Goal: Transaction & Acquisition: Subscribe to service/newsletter

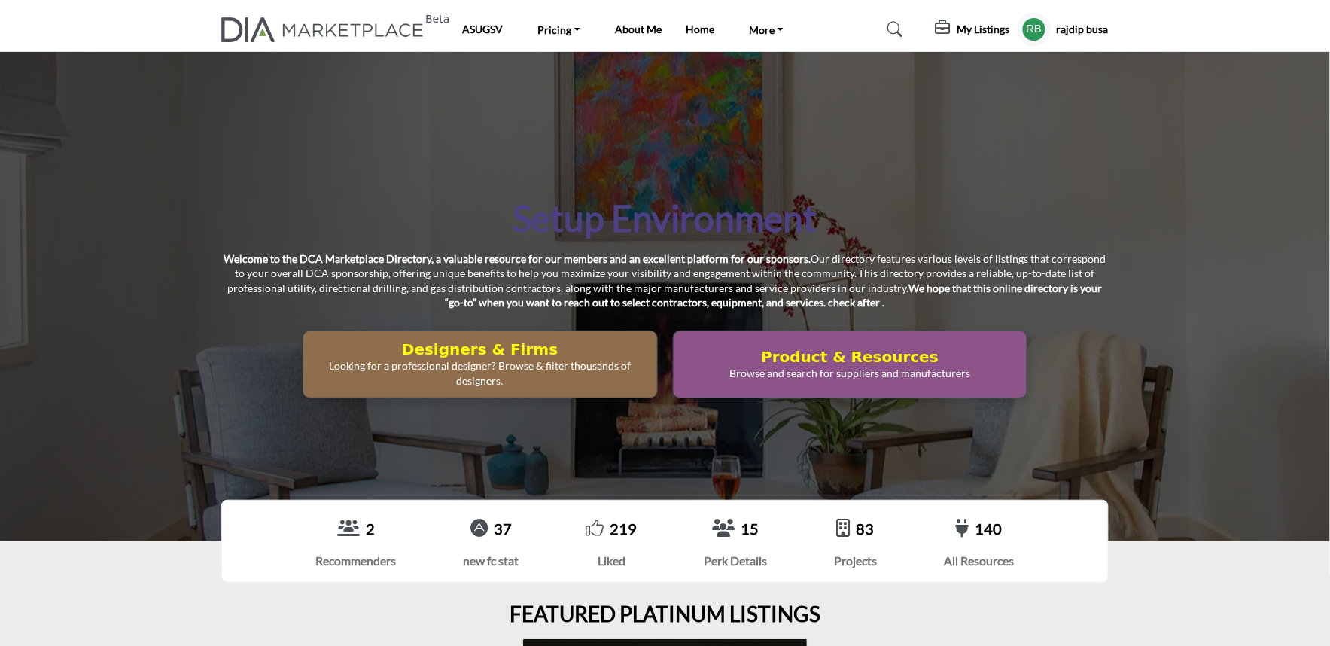
click at [316, 25] on img at bounding box center [326, 29] width 210 height 25
click at [941, 28] on icon at bounding box center [944, 27] width 18 height 15
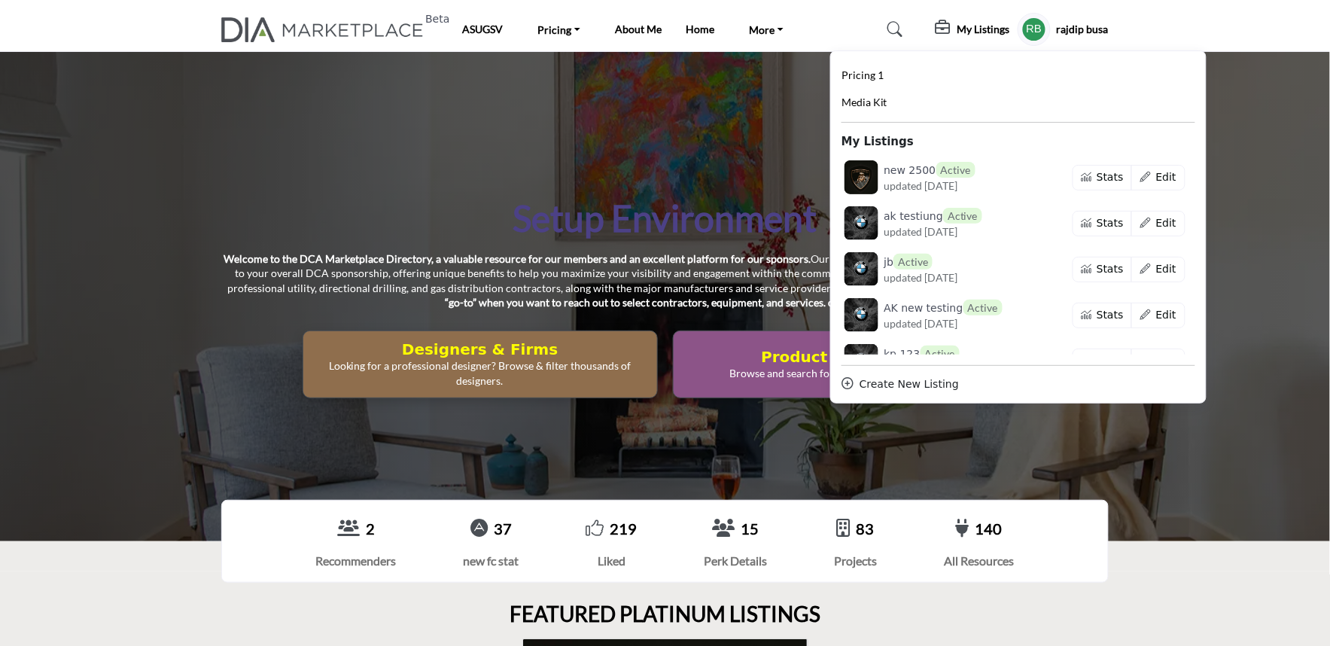
click at [909, 390] on div "Create New Listing" at bounding box center [1018, 384] width 354 height 16
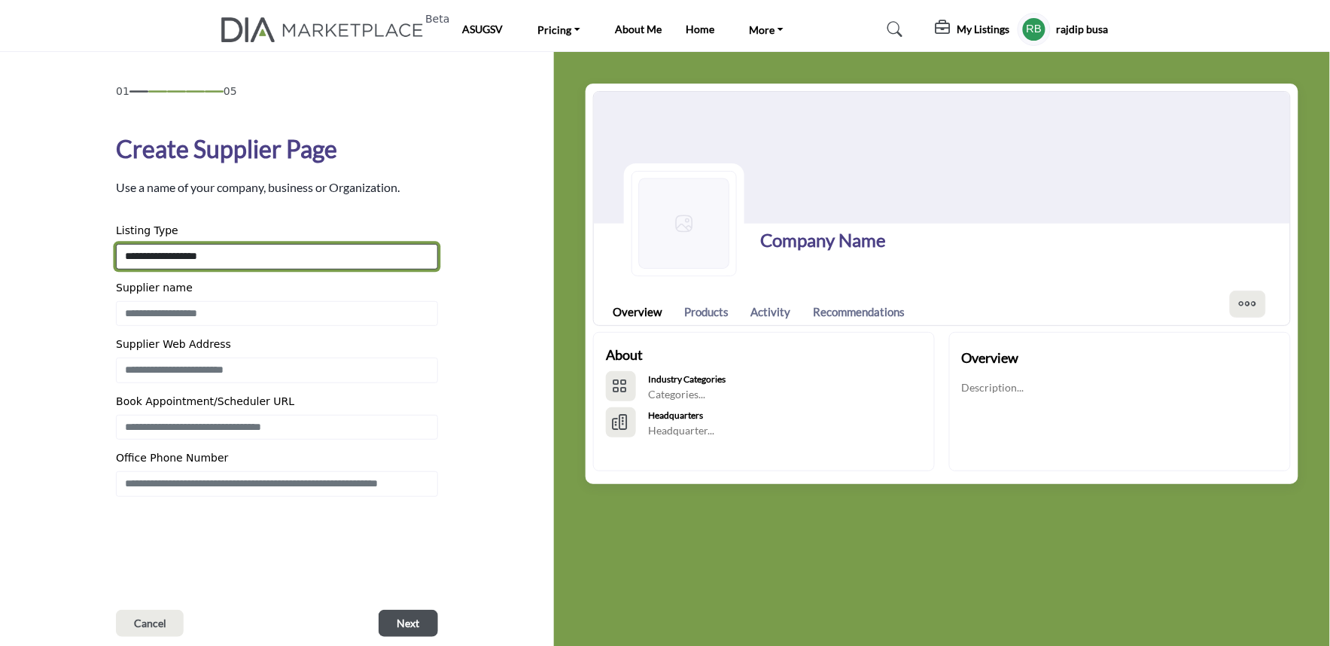
drag, startPoint x: 160, startPoint y: 256, endPoint x: 169, endPoint y: 256, distance: 9.8
click at [160, 256] on select "**********" at bounding box center [277, 257] width 322 height 26
select select "**********"
click at [116, 244] on select "**********" at bounding box center [277, 257] width 322 height 26
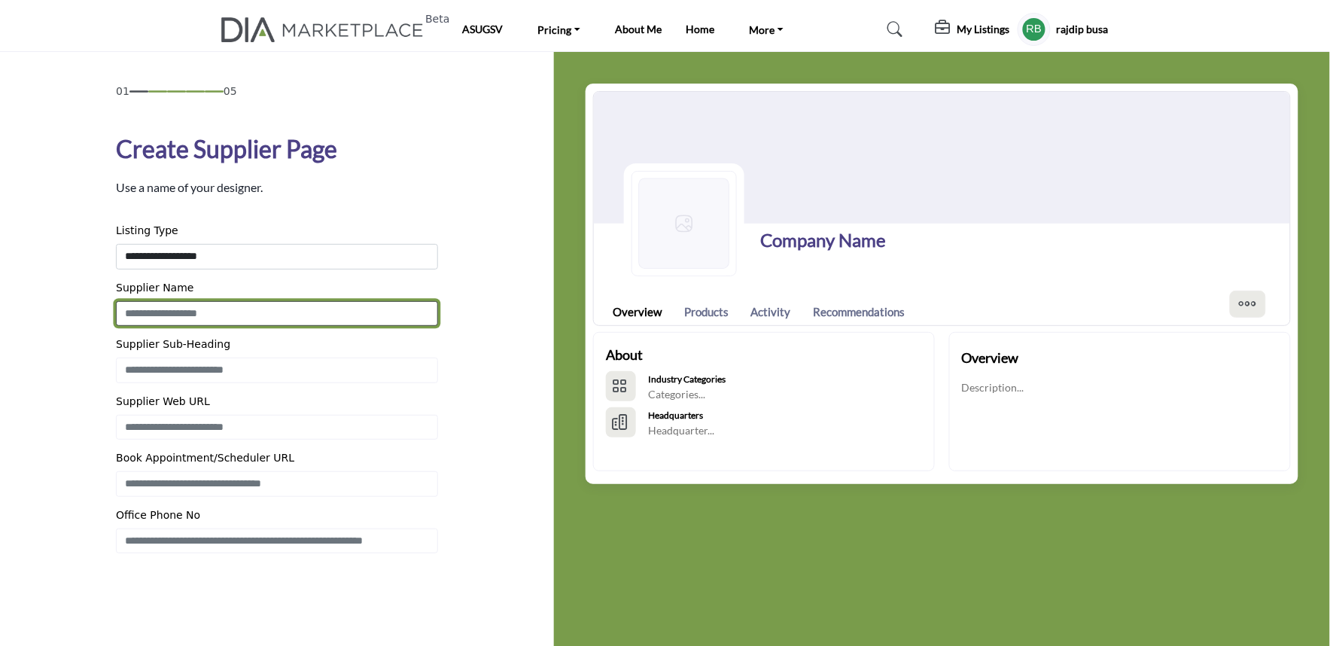
click at [172, 316] on input "Enter Supplier name" at bounding box center [277, 314] width 322 height 26
type input "**********"
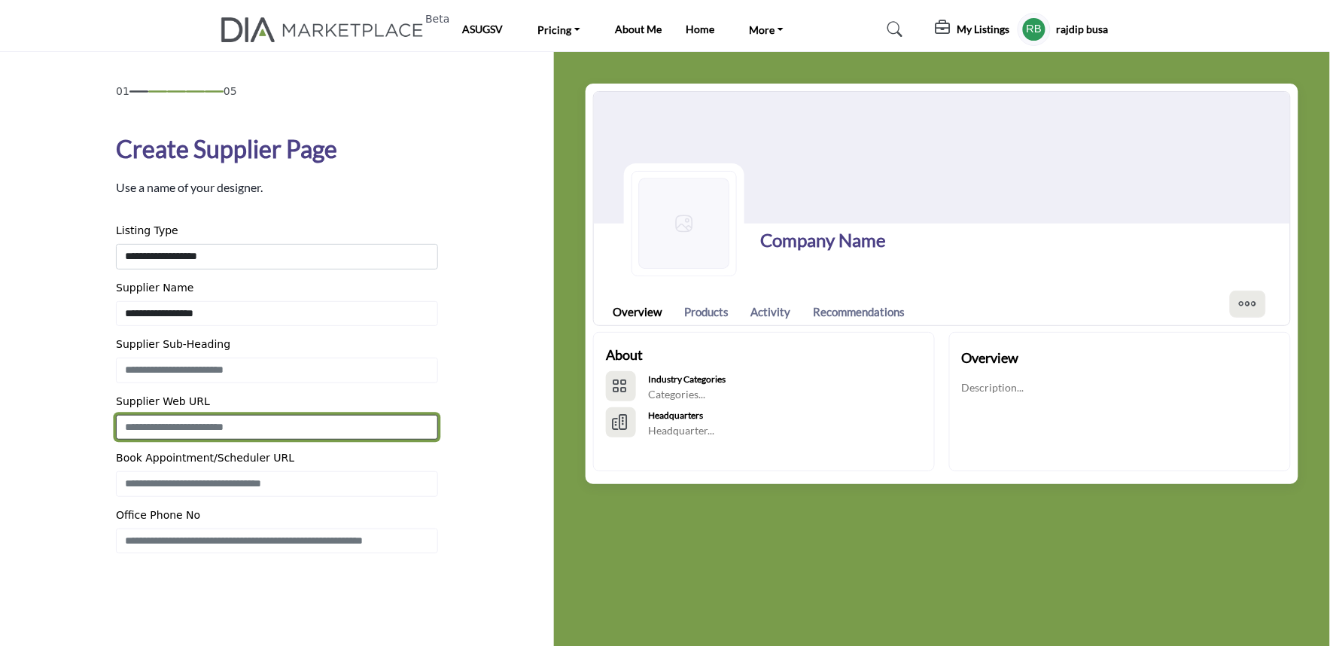
click at [212, 435] on input "Enter Supplier Web Address" at bounding box center [277, 428] width 322 height 26
click at [213, 425] on input "**********" at bounding box center [277, 428] width 322 height 26
type input "**********"
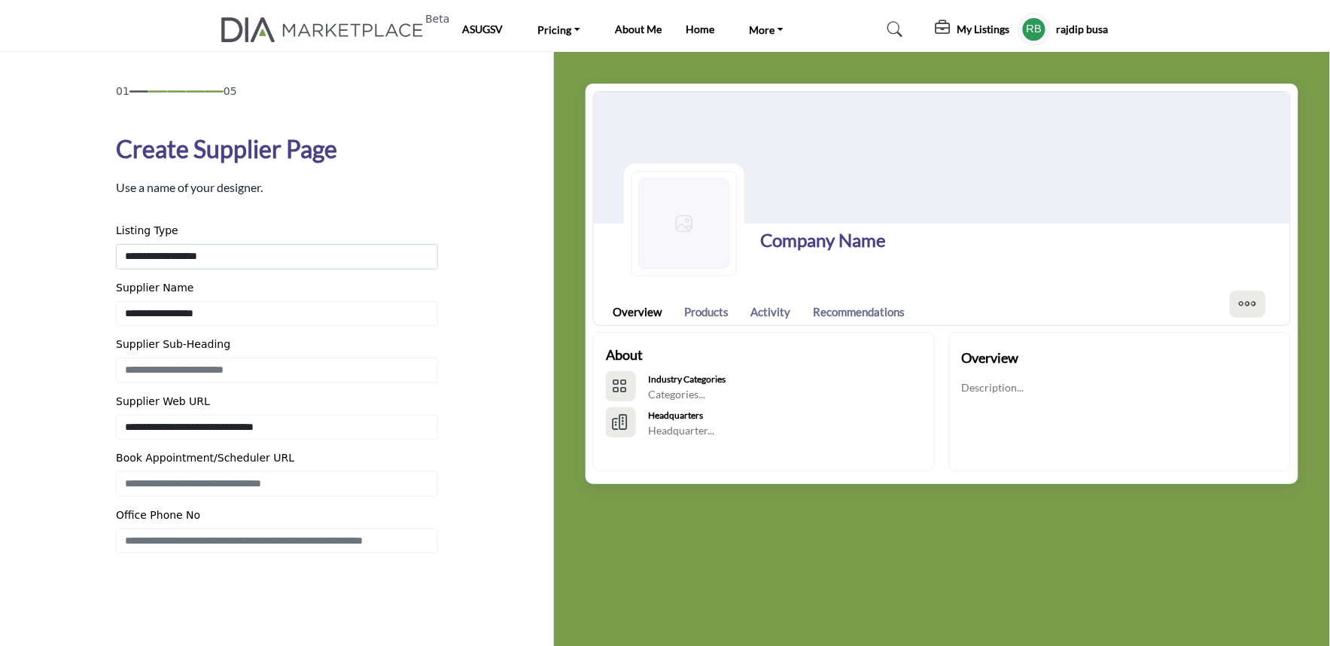
click at [11, 497] on div "01 05 Create Supplier Page Cancel" at bounding box center [277, 388] width 554 height 673
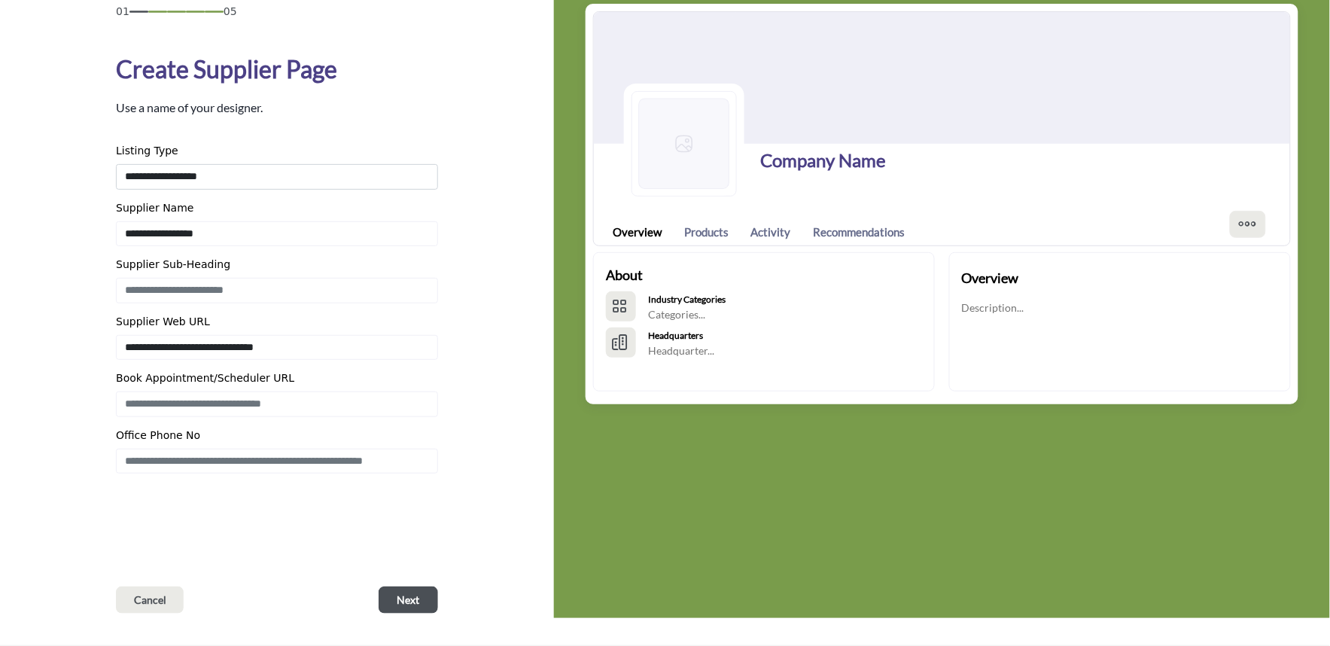
scroll to position [167, 0]
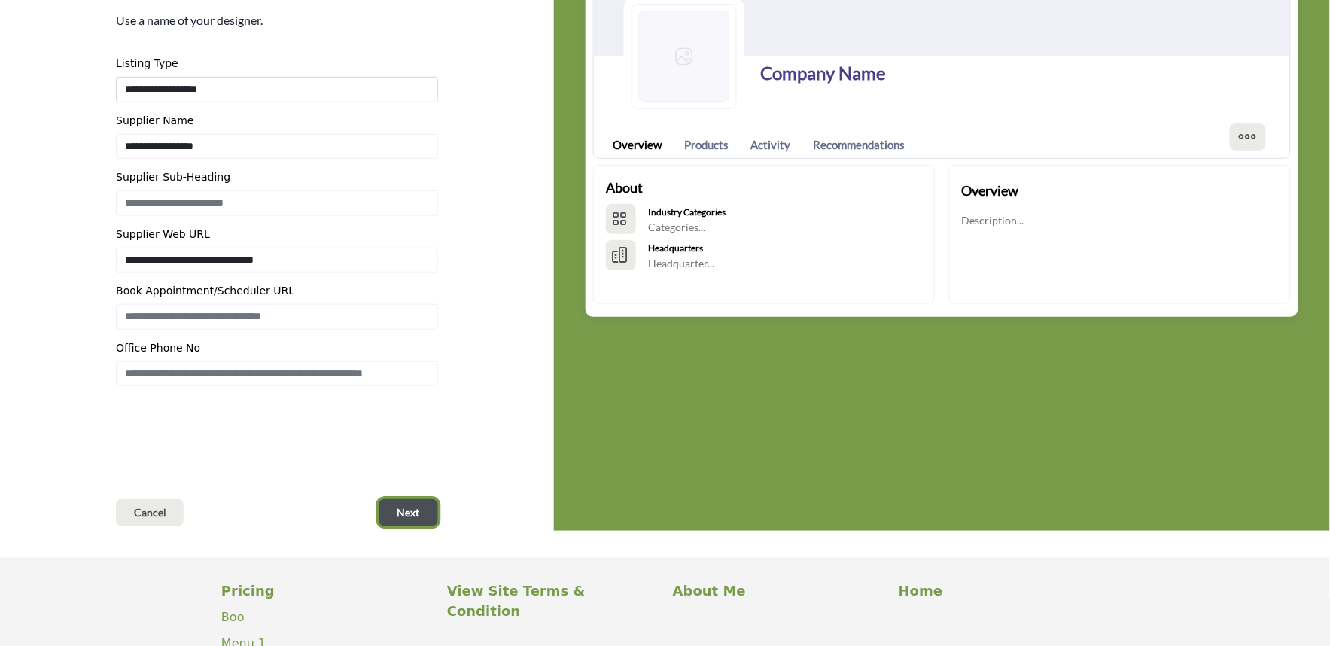
click at [394, 504] on button "Next" at bounding box center [408, 512] width 59 height 27
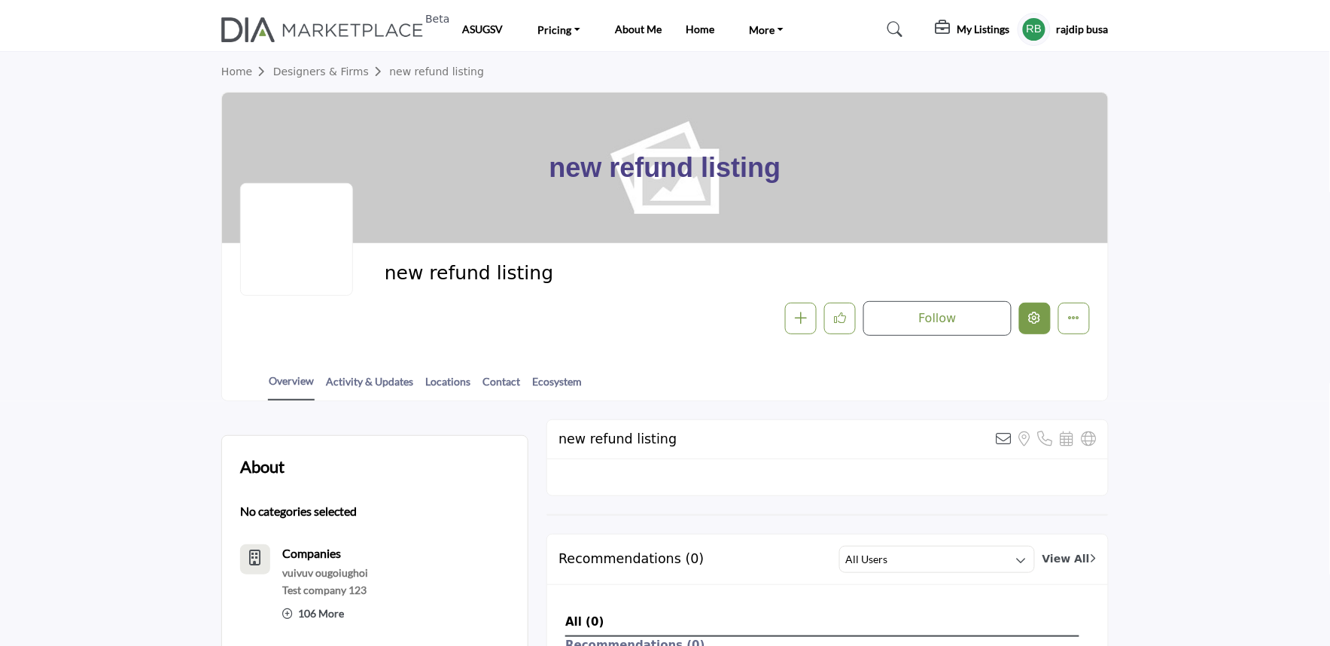
click at [1033, 307] on button "Edit company" at bounding box center [1035, 319] width 32 height 32
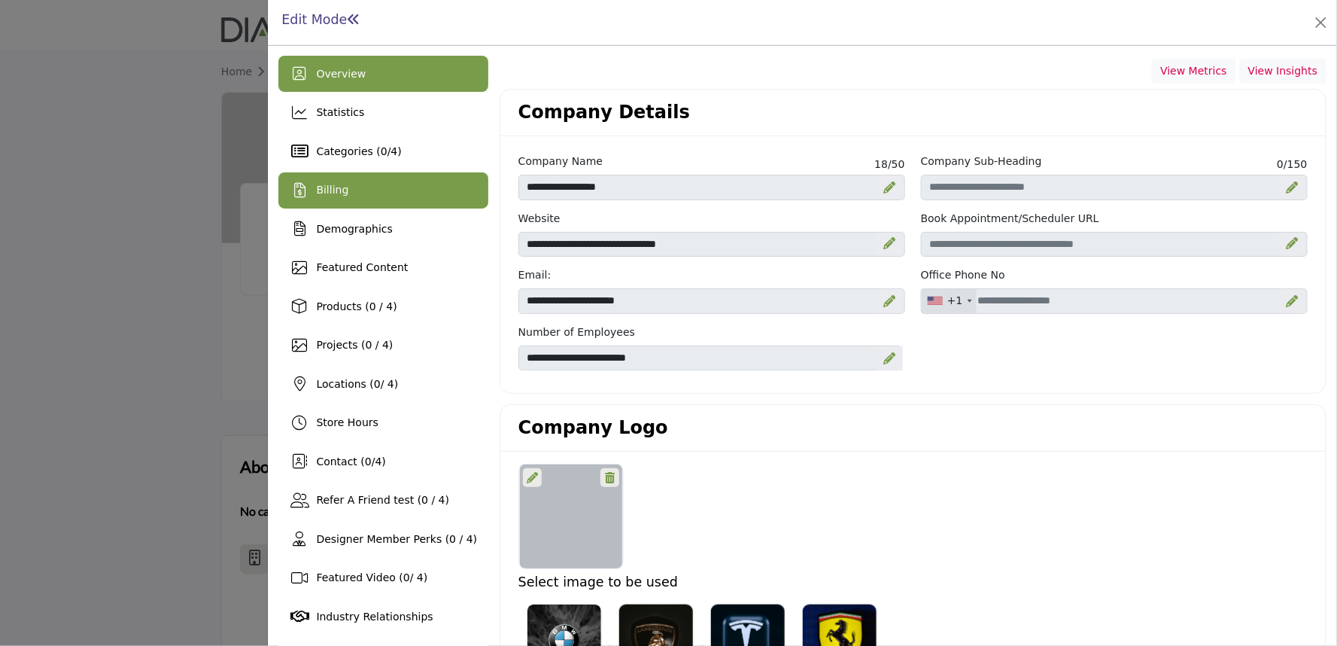
click at [371, 194] on div "Billing" at bounding box center [383, 190] width 210 height 36
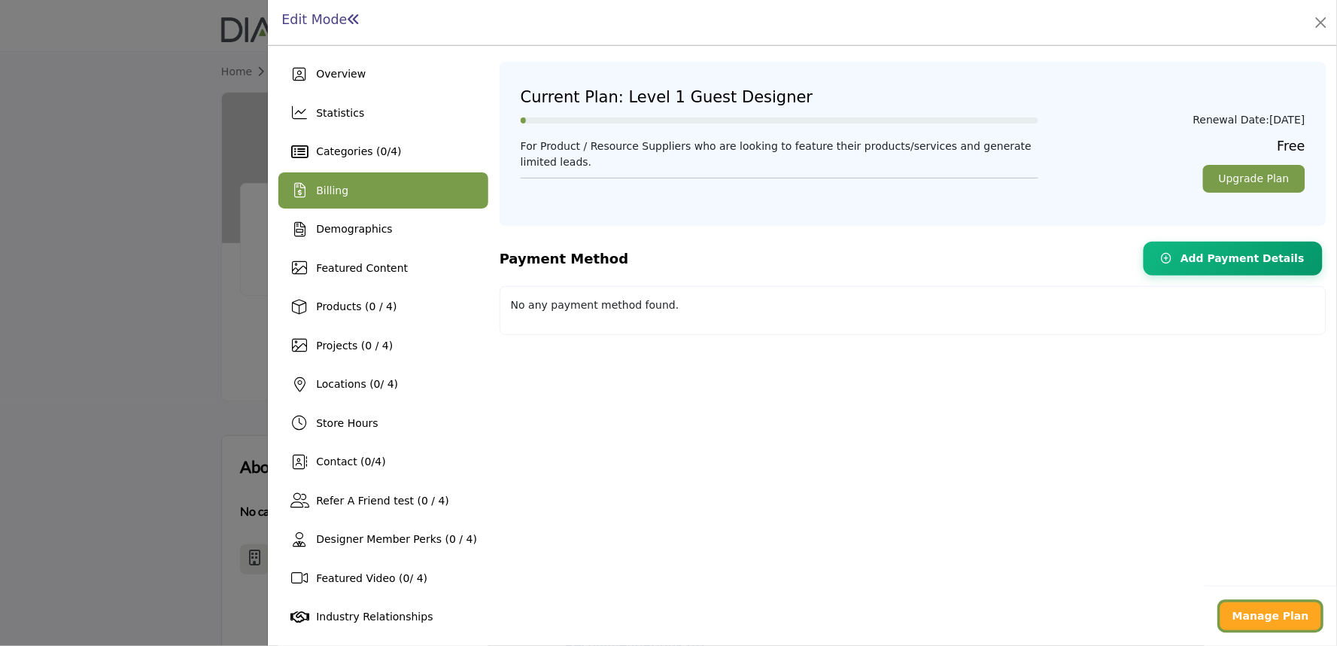
click at [1253, 616] on b "Manage Plan" at bounding box center [1271, 616] width 77 height 12
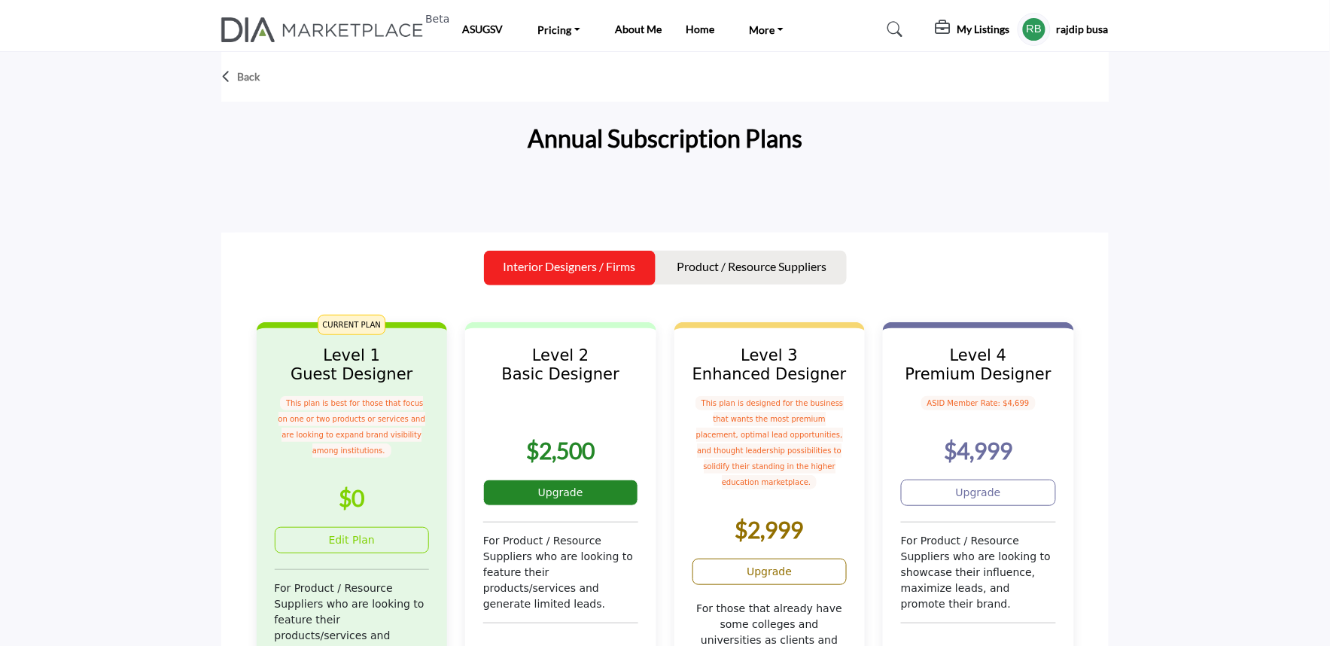
click at [542, 493] on link "Upgrade" at bounding box center [560, 492] width 155 height 26
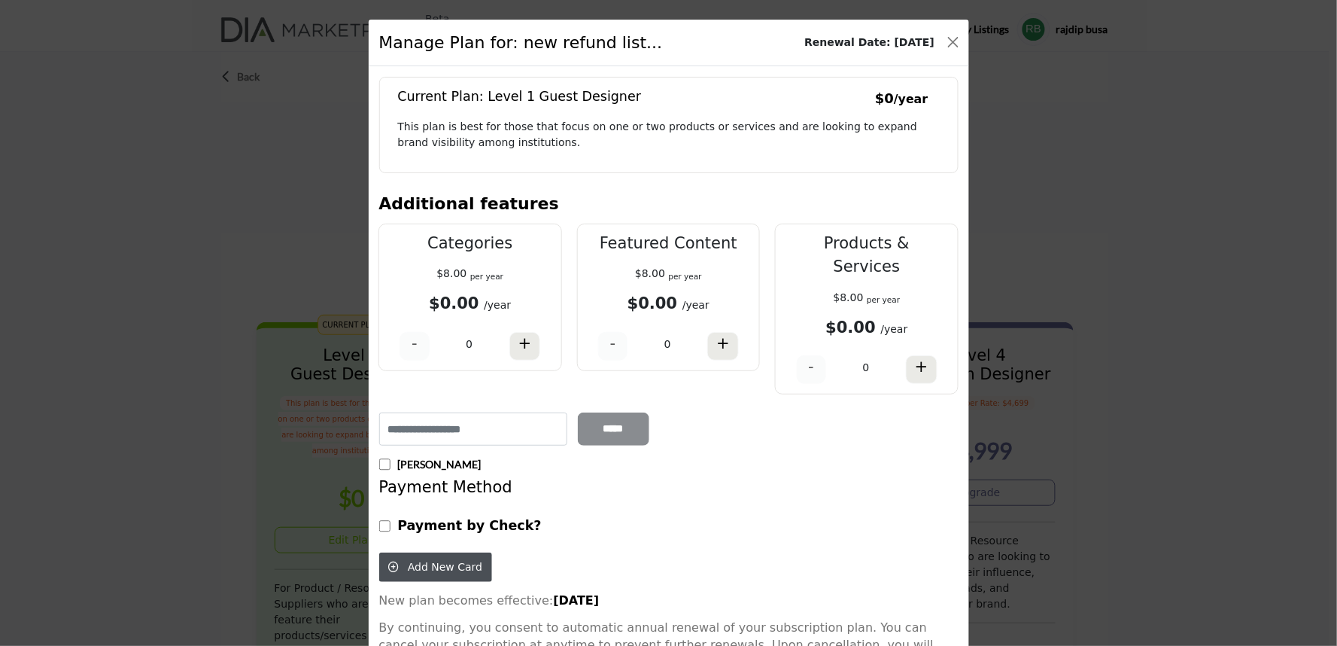
scroll to position [226, 0]
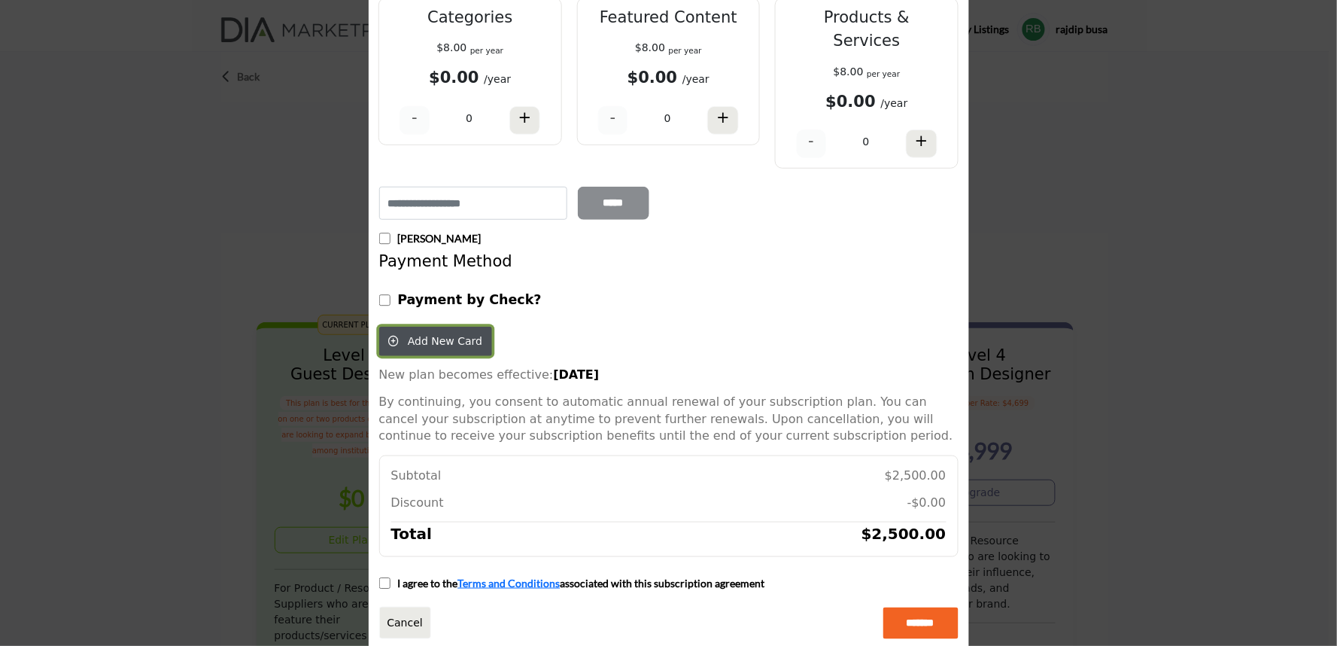
click at [453, 335] on span "Add New Card" at bounding box center [445, 341] width 75 height 12
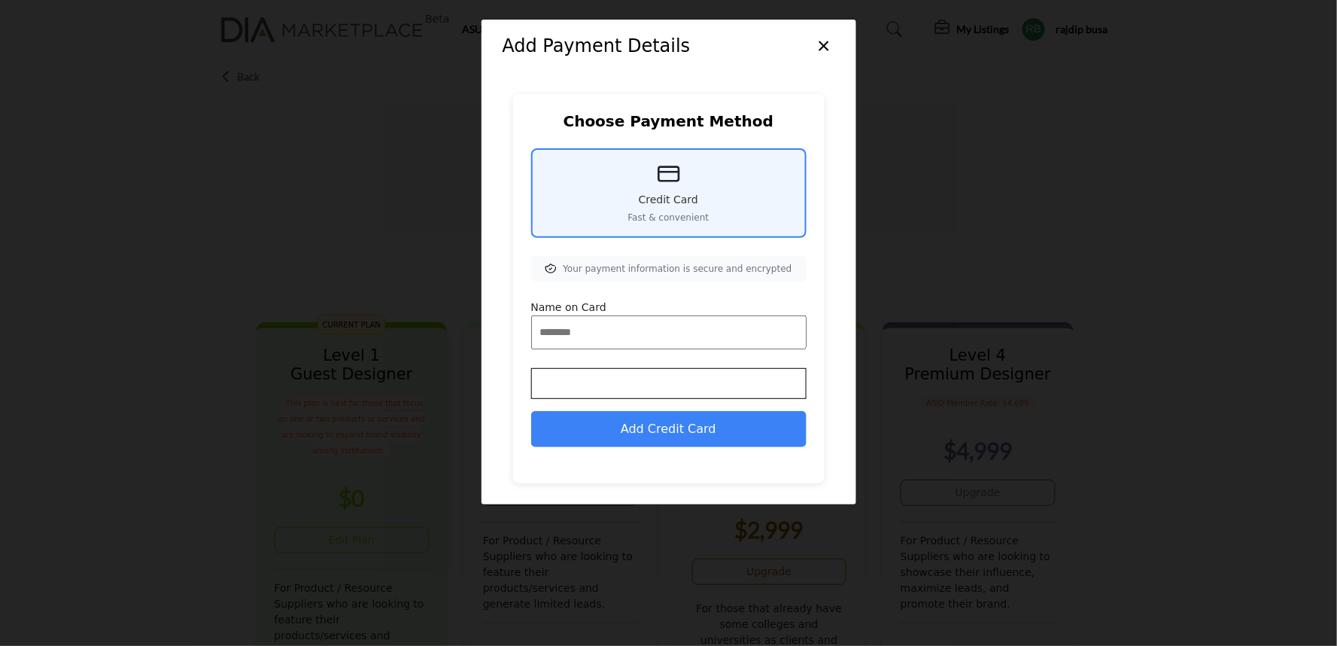
click at [604, 322] on input "Name on Card" at bounding box center [668, 332] width 275 height 34
type input "**"
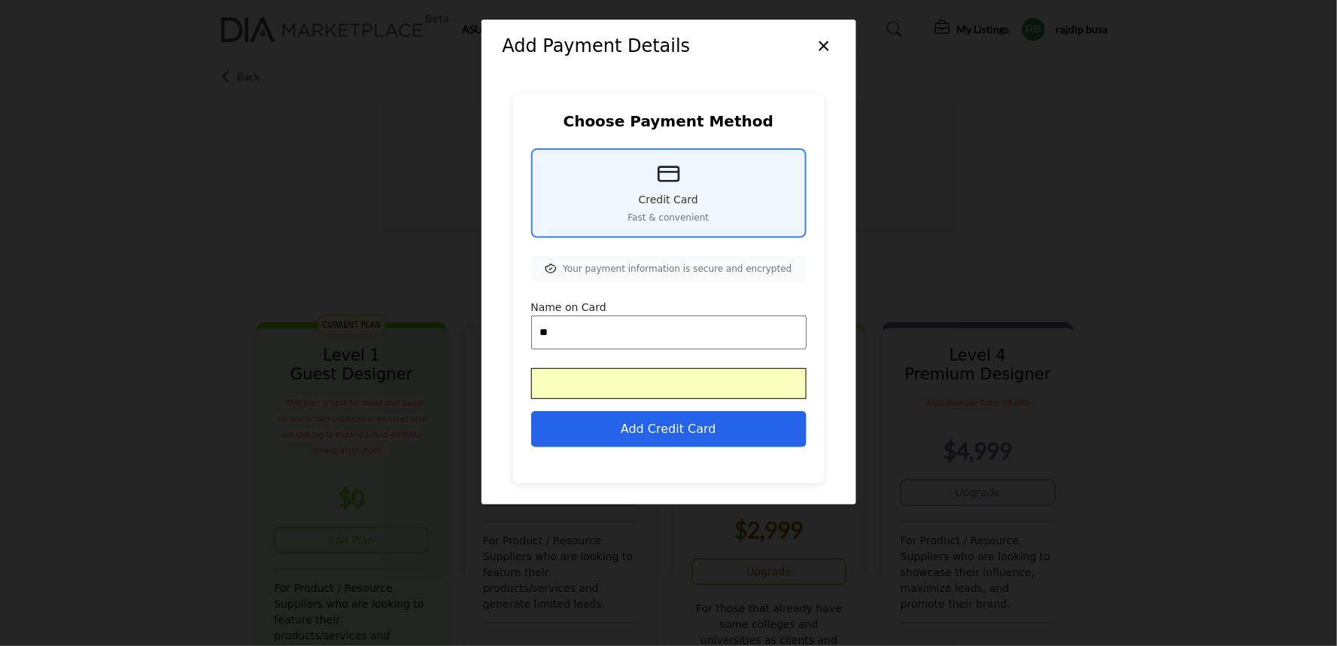
click at [637, 432] on button "Add Credit Card" at bounding box center [668, 429] width 275 height 36
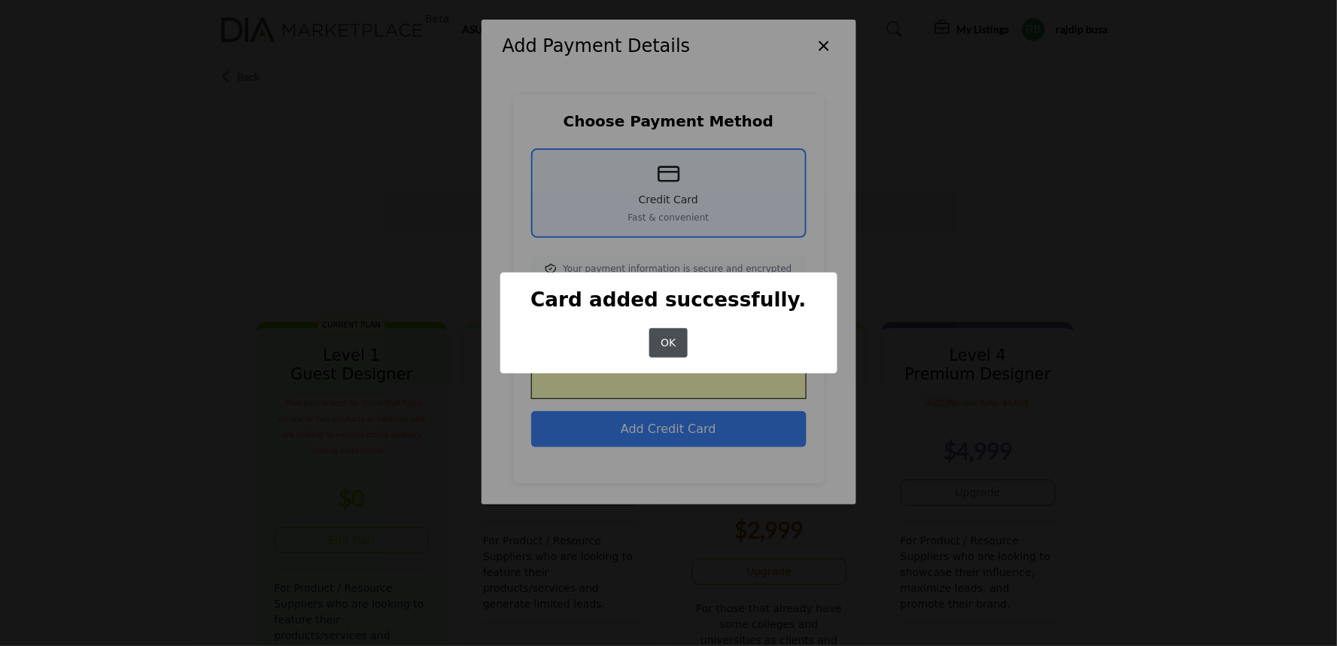
click at [668, 327] on div "OK No Cancel" at bounding box center [668, 342] width 45 height 35
click at [662, 335] on button "OK" at bounding box center [668, 342] width 38 height 29
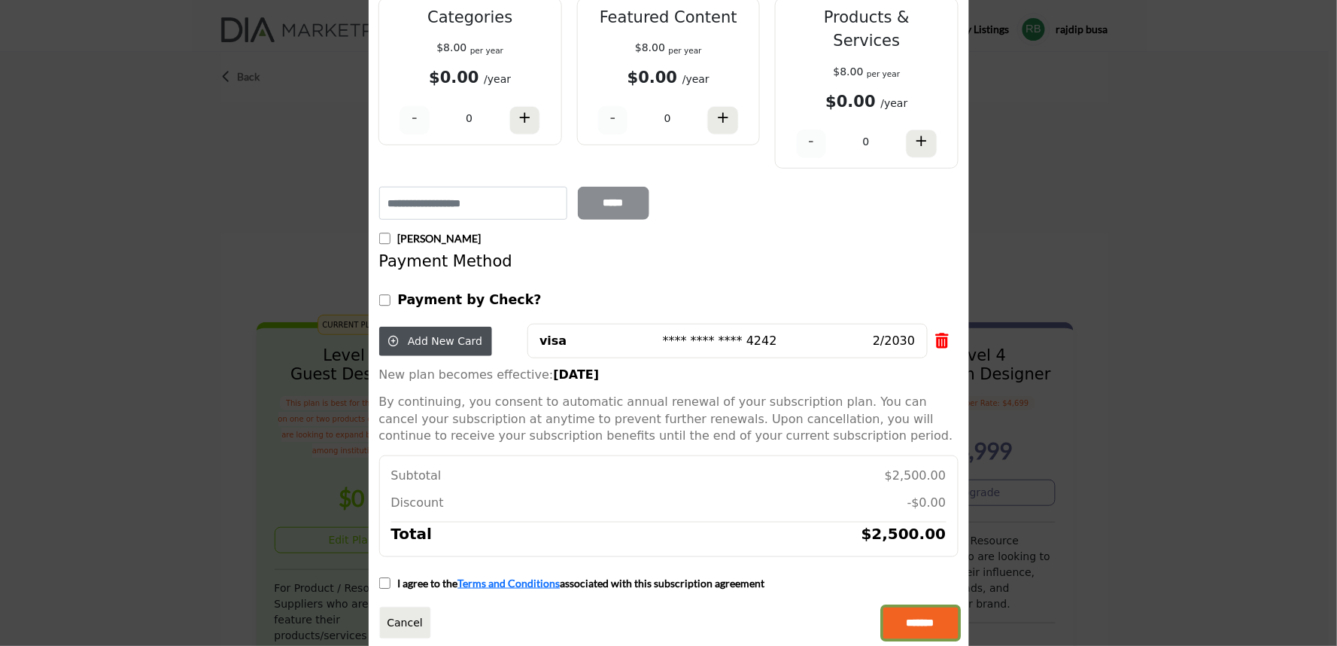
click at [905, 607] on input "*******" at bounding box center [921, 623] width 75 height 32
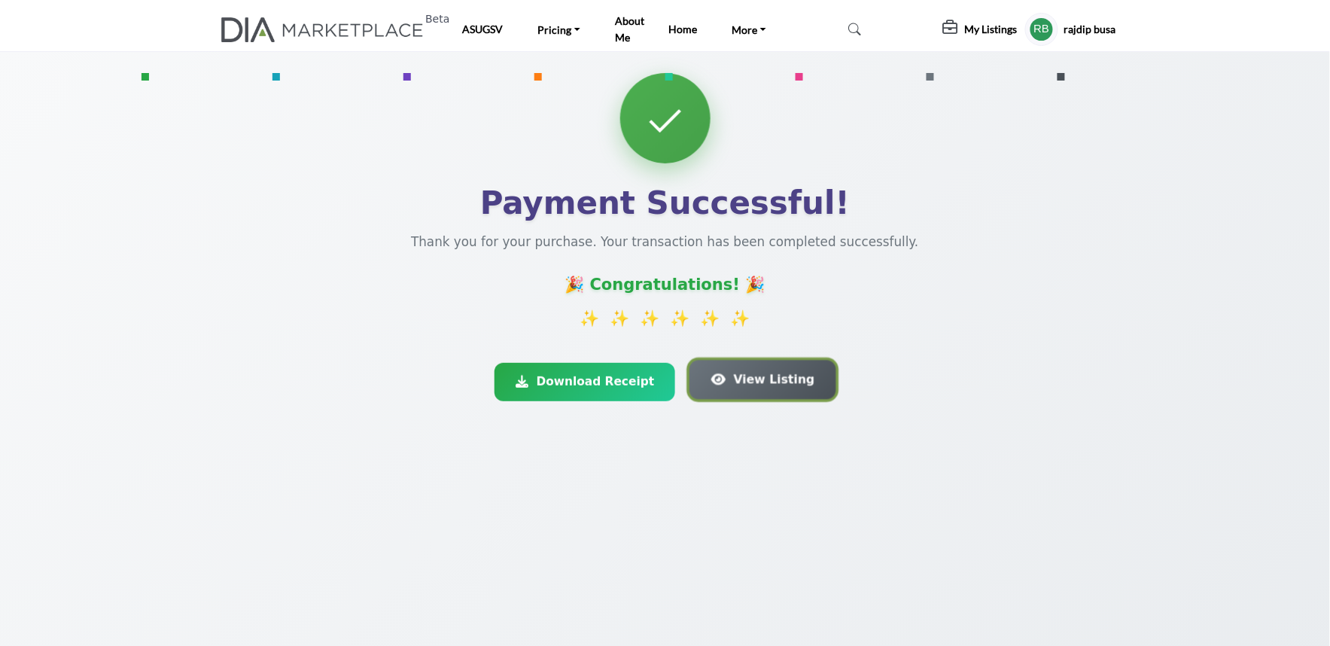
click at [710, 392] on button "View Listing" at bounding box center [763, 379] width 147 height 39
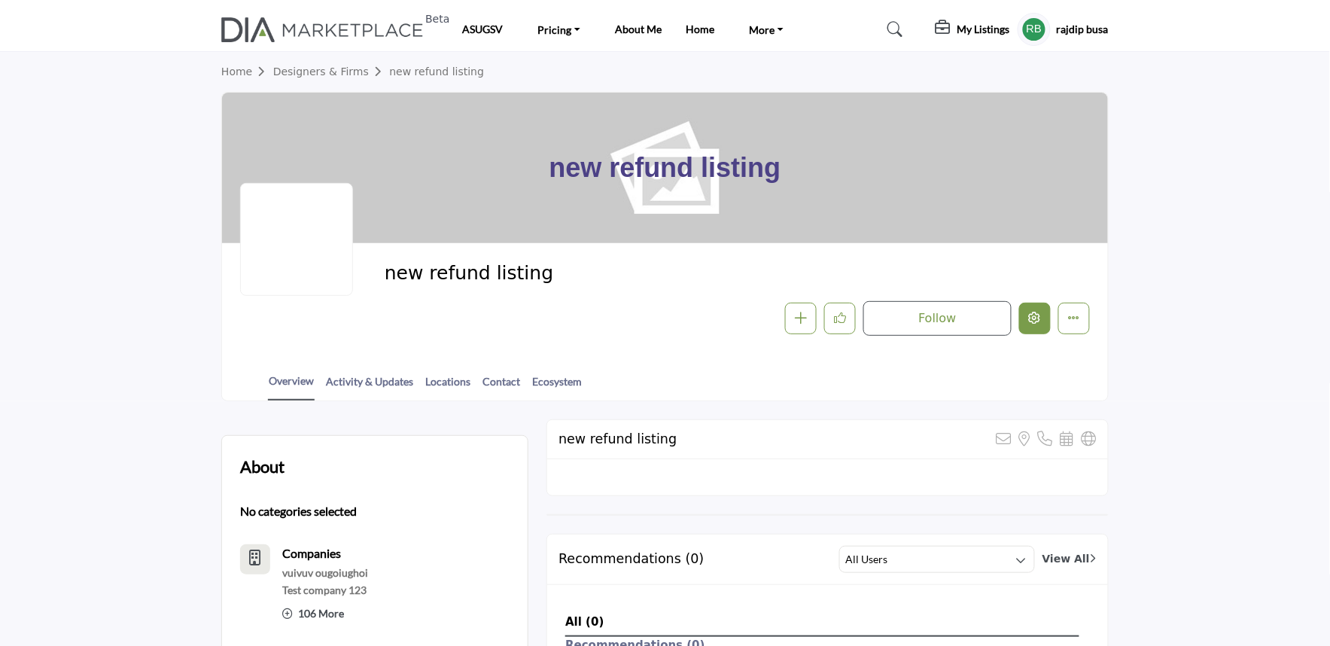
click at [1039, 315] on icon "Edit company" at bounding box center [1035, 318] width 12 height 12
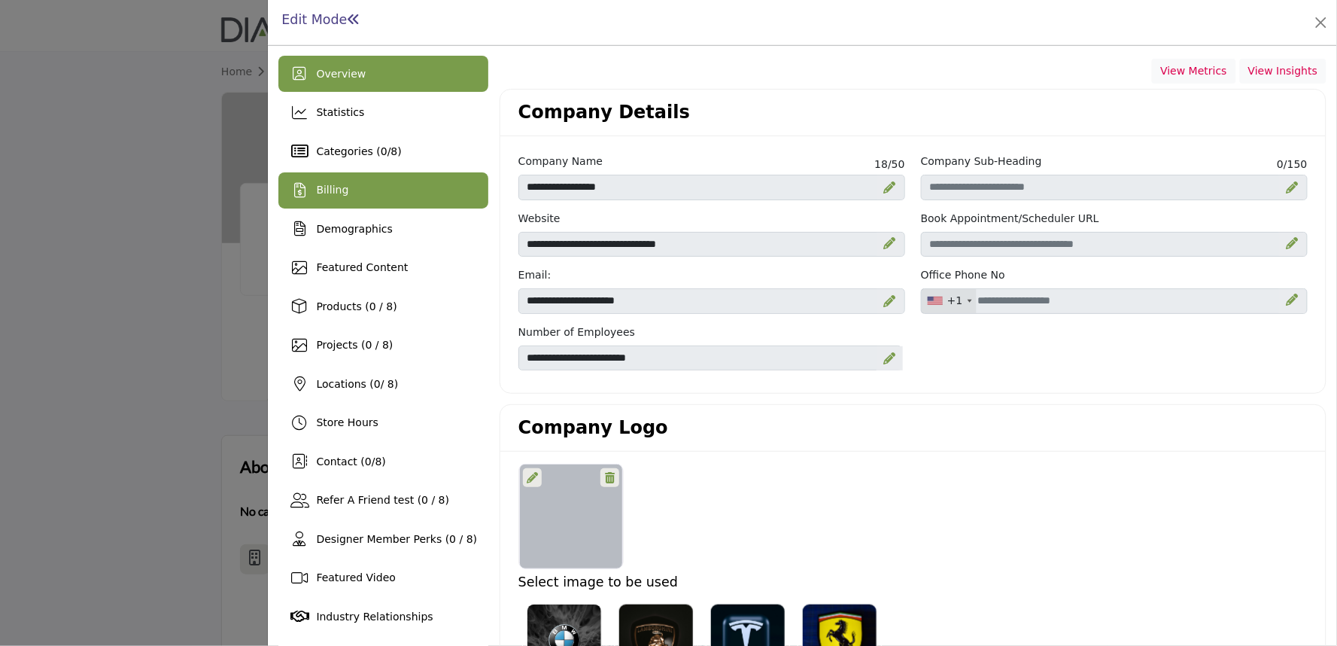
click at [370, 190] on div "Billing" at bounding box center [383, 190] width 210 height 36
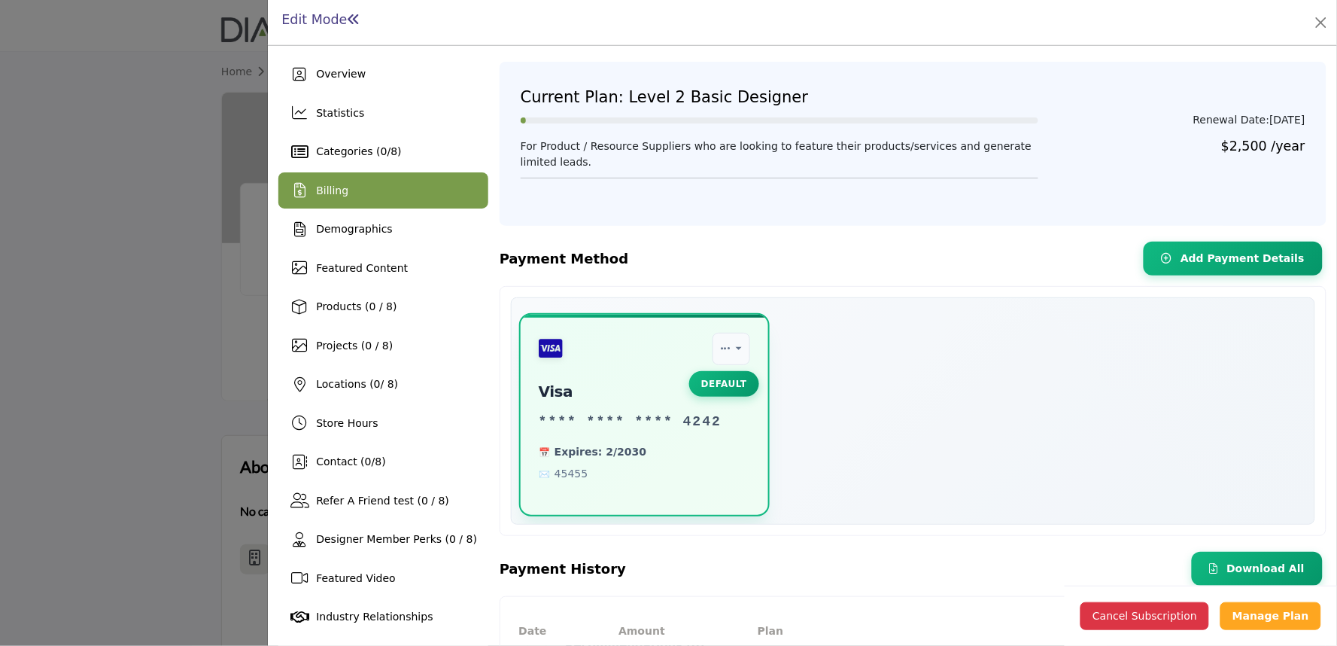
click at [351, 186] on div "Billing" at bounding box center [383, 190] width 210 height 36
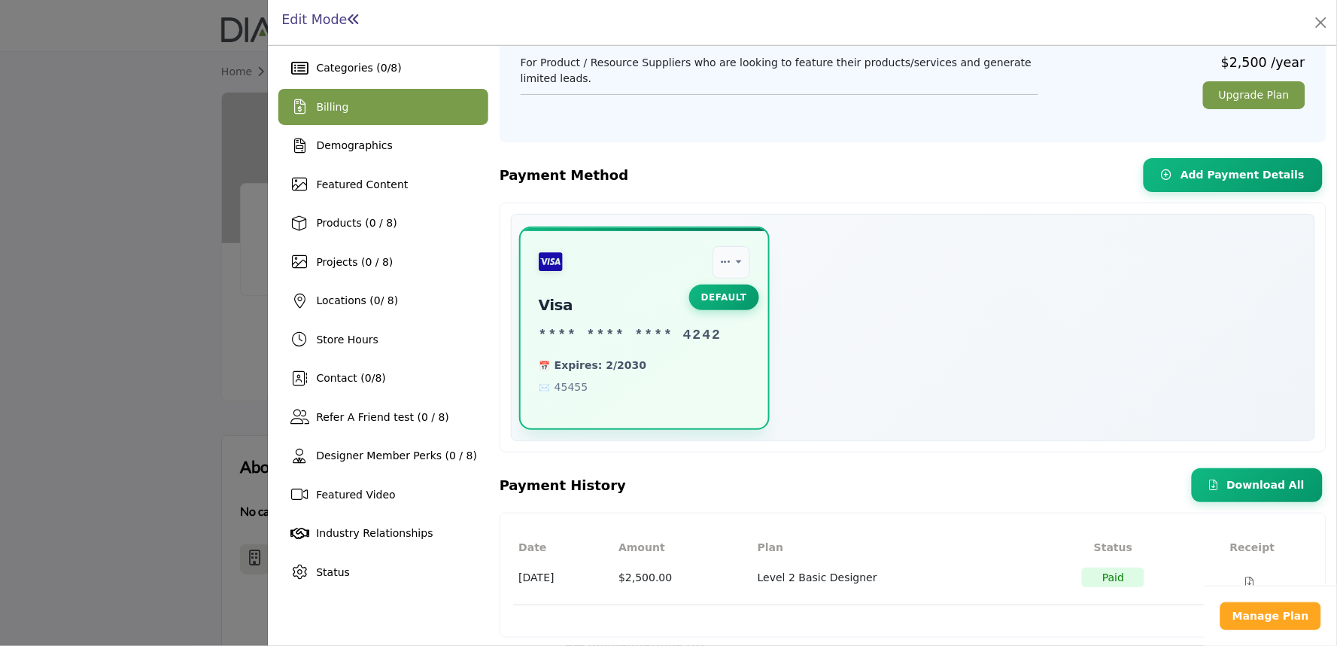
scroll to position [84, 0]
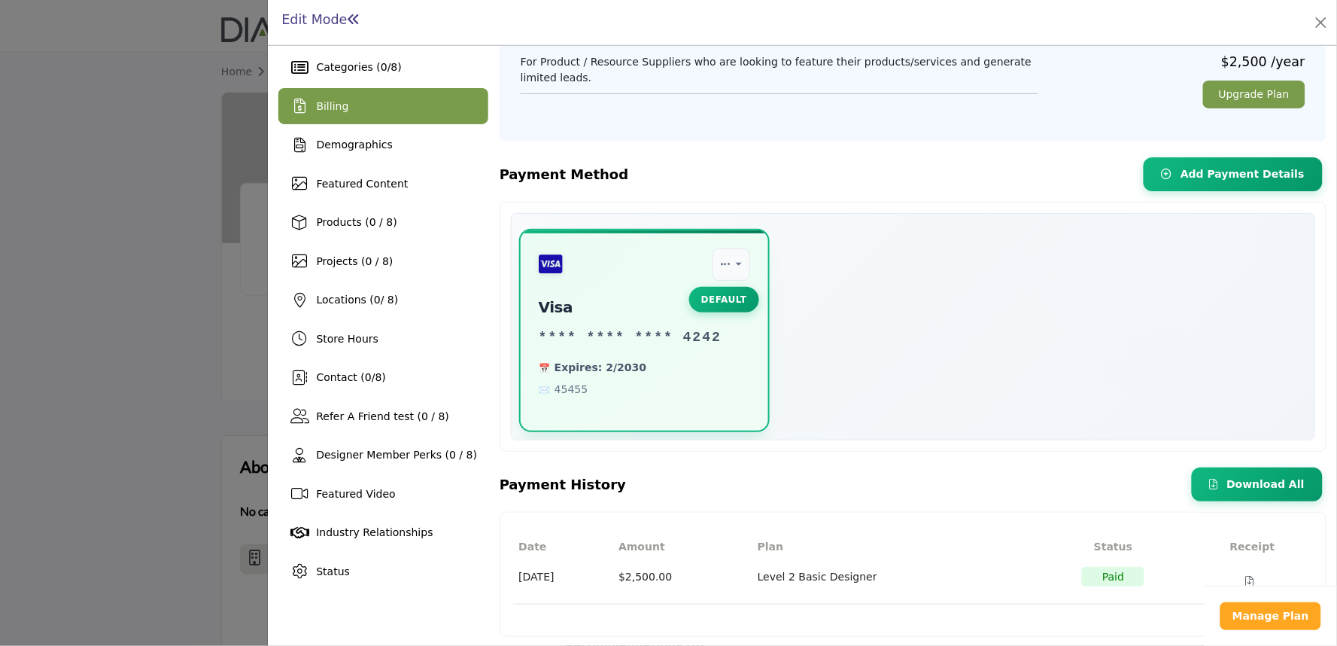
drag, startPoint x: 1131, startPoint y: 619, endPoint x: 1215, endPoint y: 619, distance: 84.3
click at [1215, 619] on div "Date Amount Plan Status Receipt [DATE] $2,500.00 Level 2 Basic Designer Paid" at bounding box center [913, 574] width 805 height 102
drag, startPoint x: 1215, startPoint y: 619, endPoint x: 1101, endPoint y: 619, distance: 114.4
click at [1103, 619] on div "Date Amount Plan Status Receipt [DATE] $2,500.00 Level 2 Basic Designer Paid" at bounding box center [913, 574] width 805 height 102
drag, startPoint x: 1164, startPoint y: 619, endPoint x: 941, endPoint y: 625, distance: 222.1
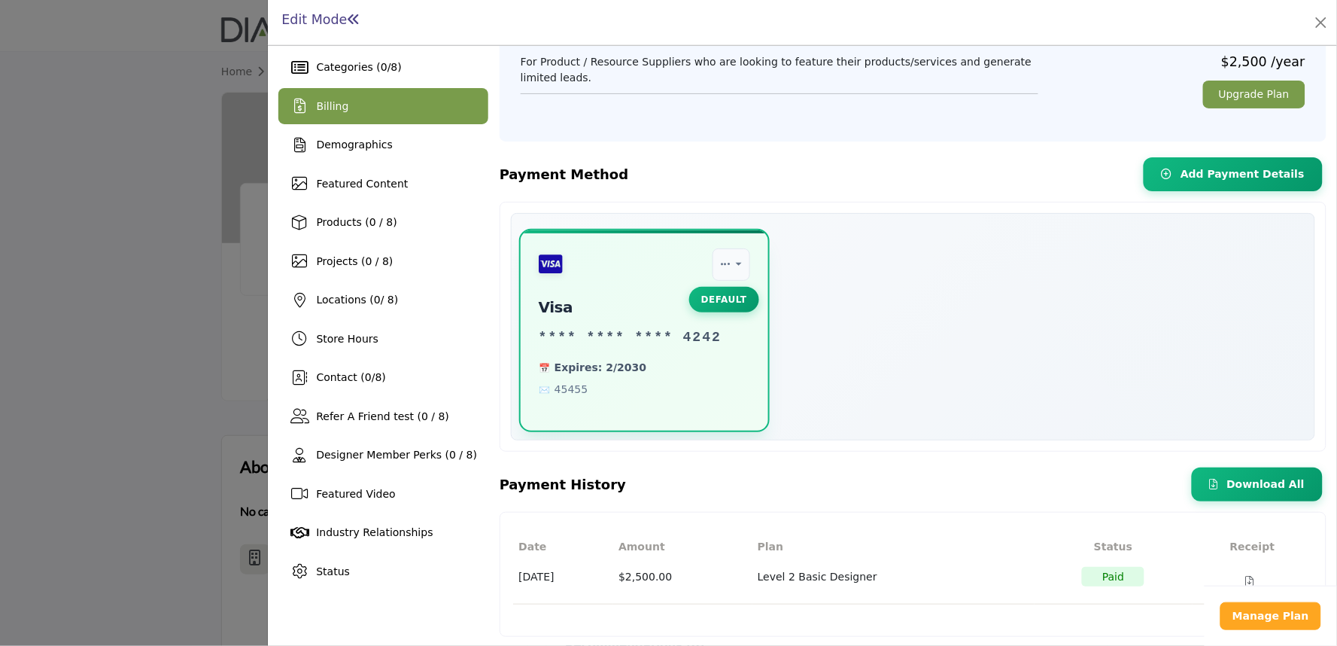
click at [941, 626] on div "Date Amount Plan Status Receipt [DATE] $2,500.00 Level 2 Basic Designer Paid" at bounding box center [913, 574] width 827 height 125
click at [372, 108] on div "Billing" at bounding box center [383, 106] width 210 height 36
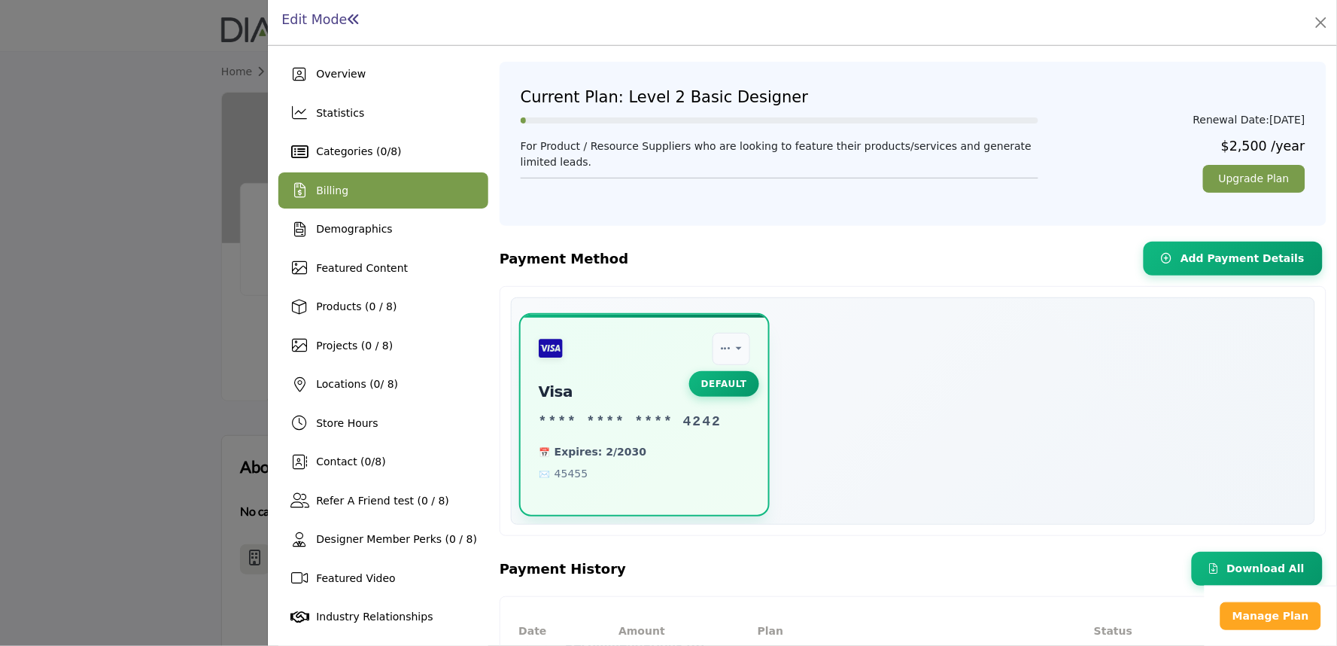
click at [392, 196] on div "Billing" at bounding box center [383, 190] width 210 height 36
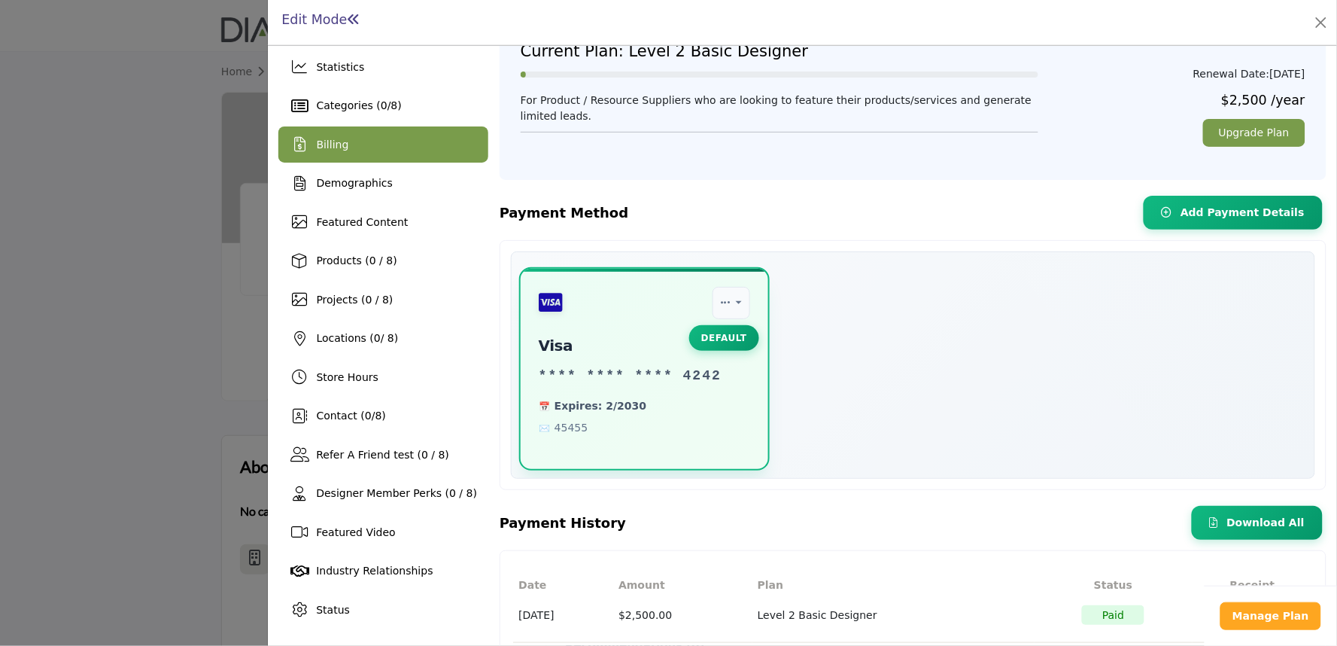
scroll to position [84, 0]
